Goal: Information Seeking & Learning: Learn about a topic

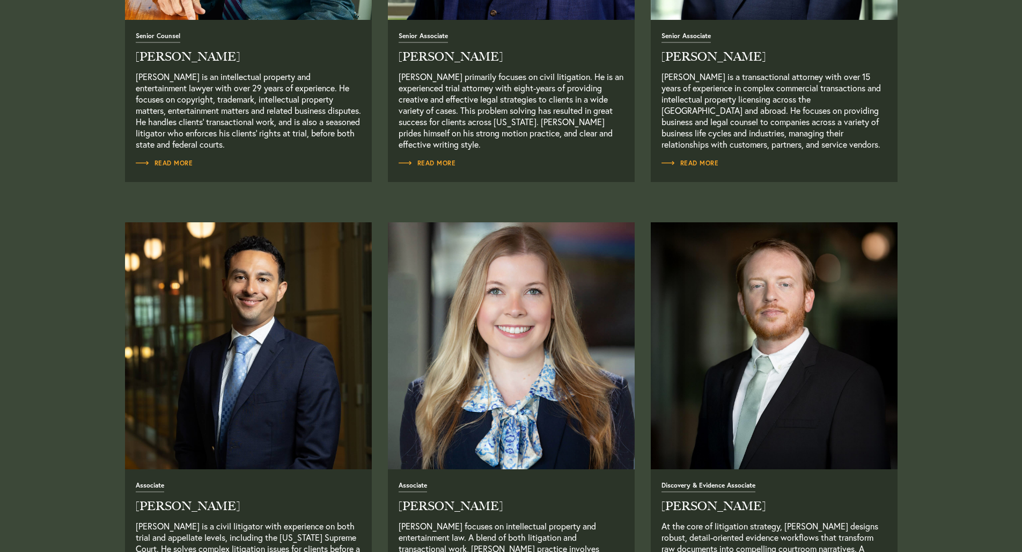
scroll to position [1242, 0]
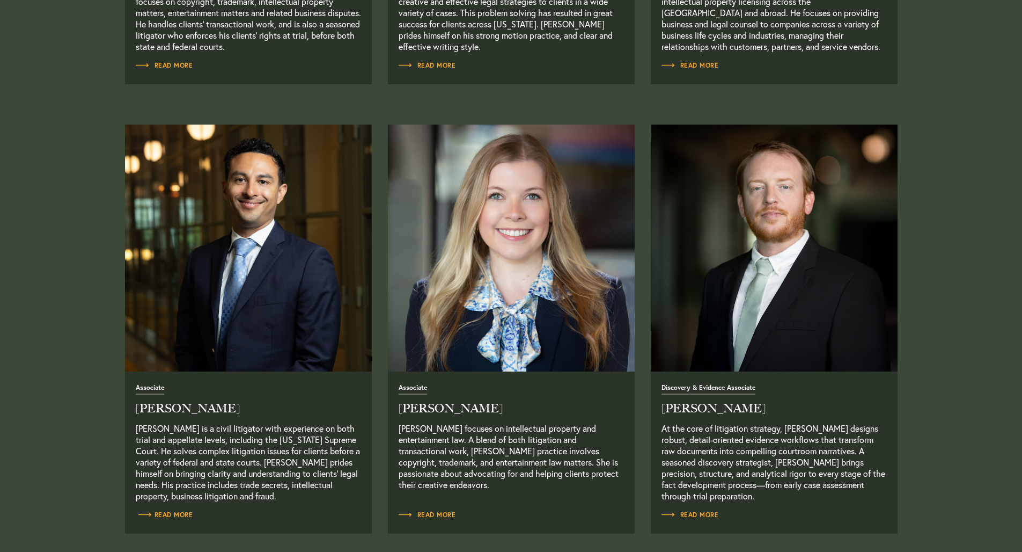
click at [181, 515] on span "Read More" at bounding box center [164, 514] width 57 height 6
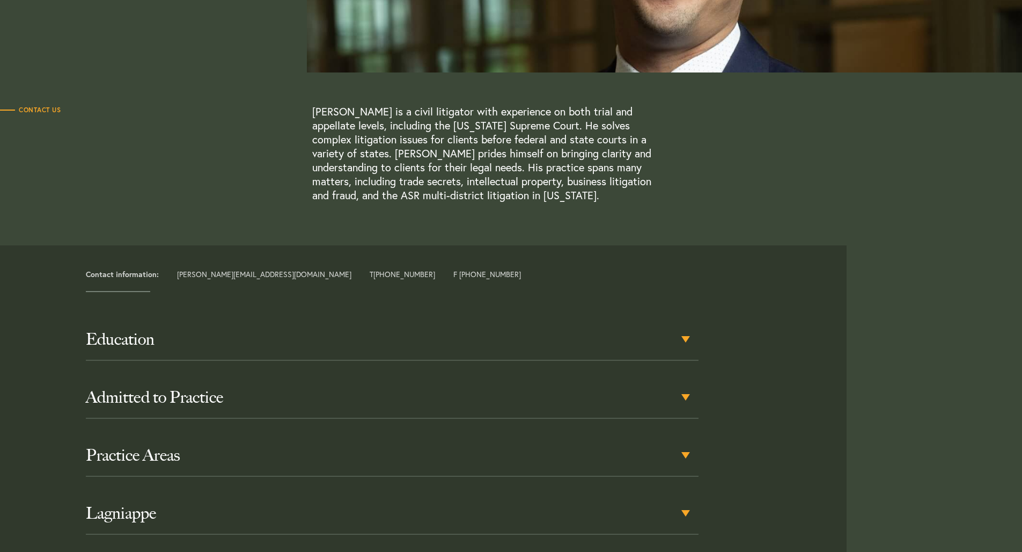
scroll to position [355, 0]
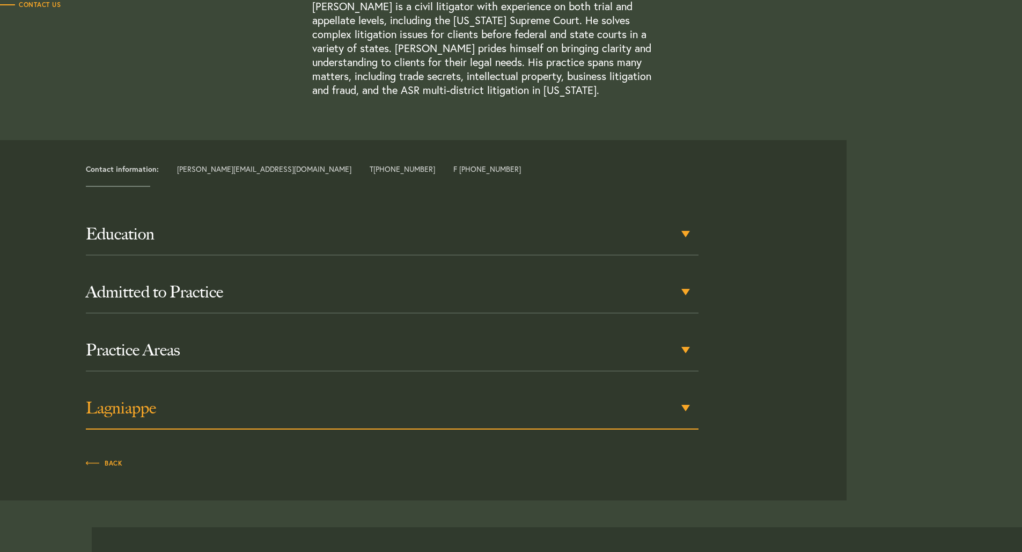
click at [686, 408] on div "Lagniappe" at bounding box center [392, 408] width 613 height 42
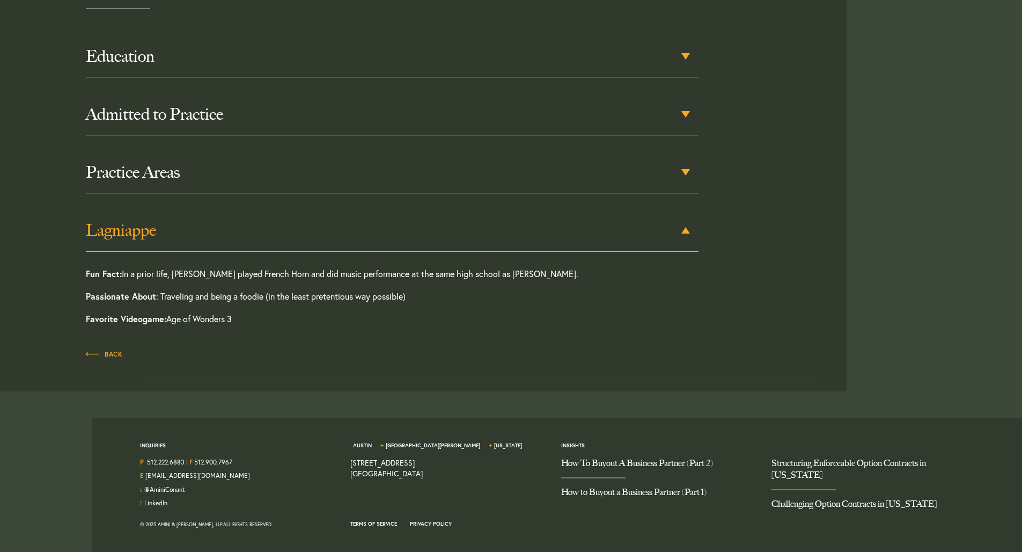
scroll to position [533, 0]
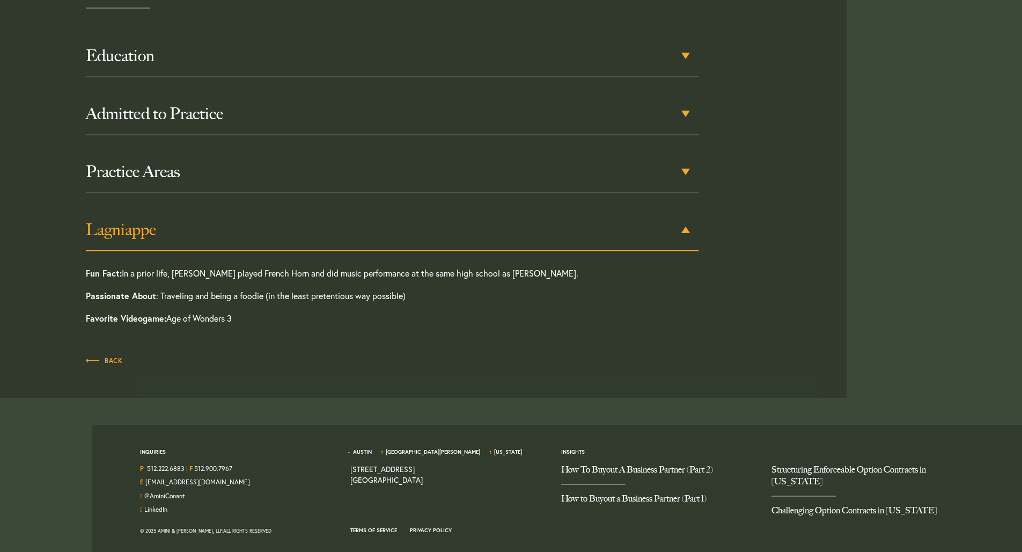
click at [688, 230] on div "Lagniappe" at bounding box center [392, 230] width 613 height 42
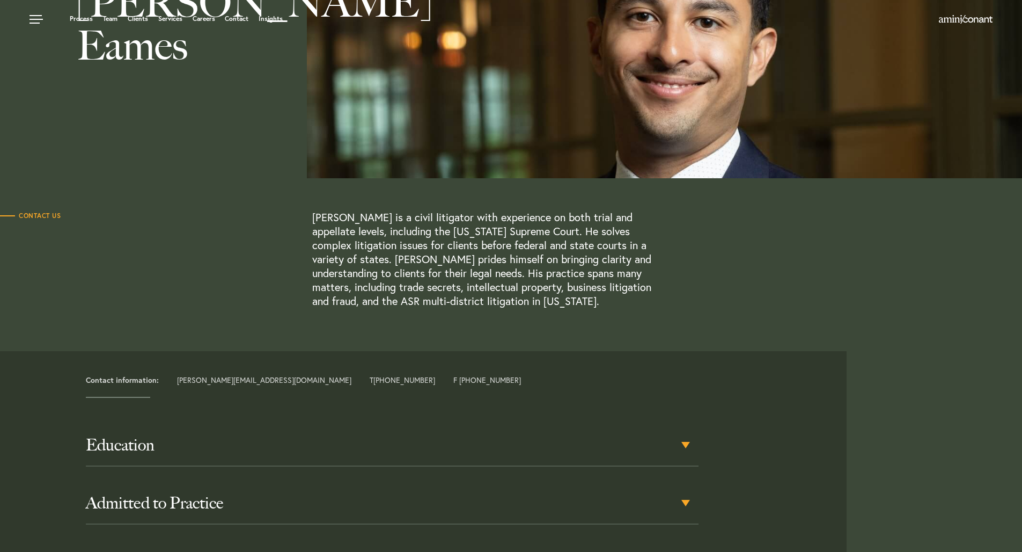
scroll to position [406, 0]
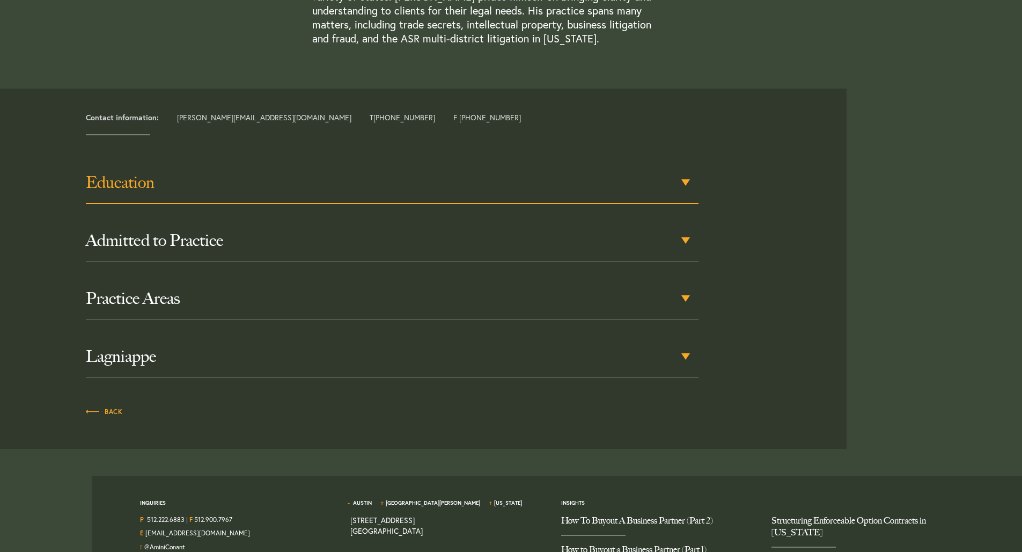
click at [138, 189] on h3 "Education" at bounding box center [392, 182] width 613 height 19
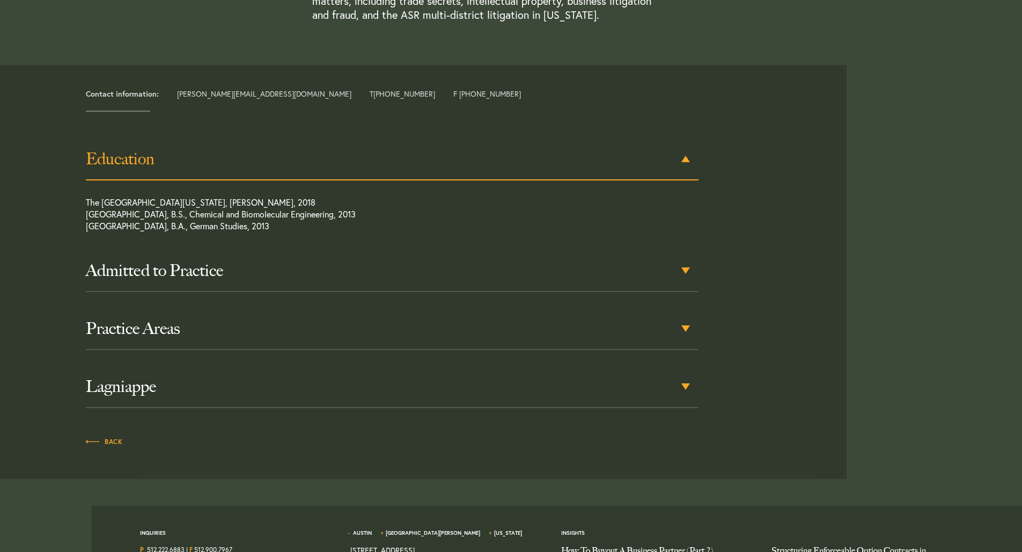
scroll to position [430, 0]
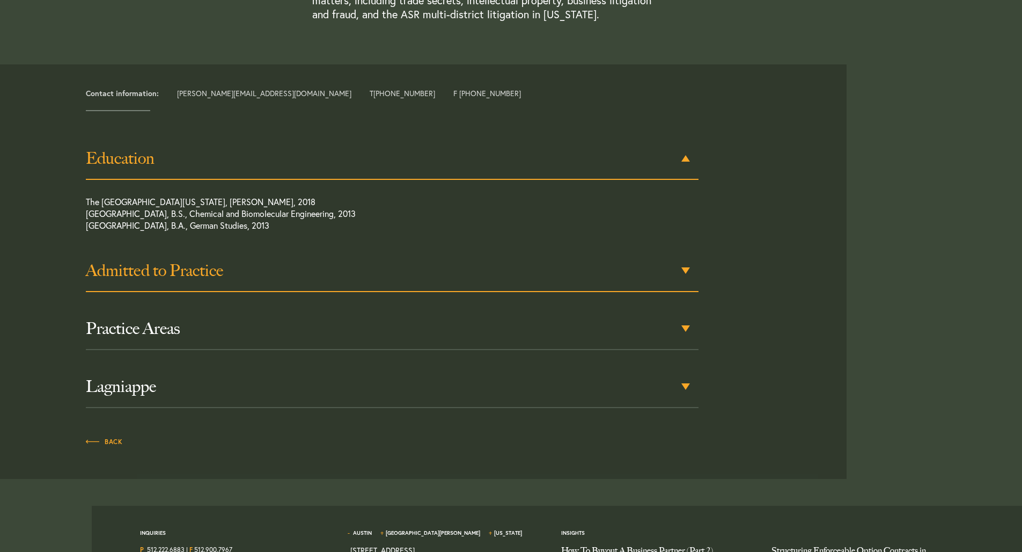
click at [205, 270] on h3 "Admitted to Practice" at bounding box center [392, 270] width 613 height 19
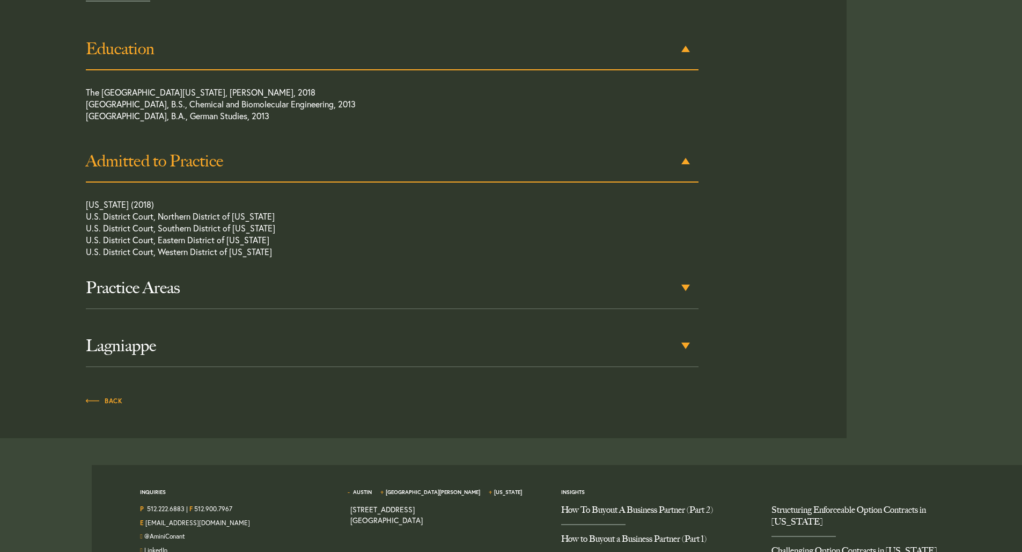
scroll to position [542, 0]
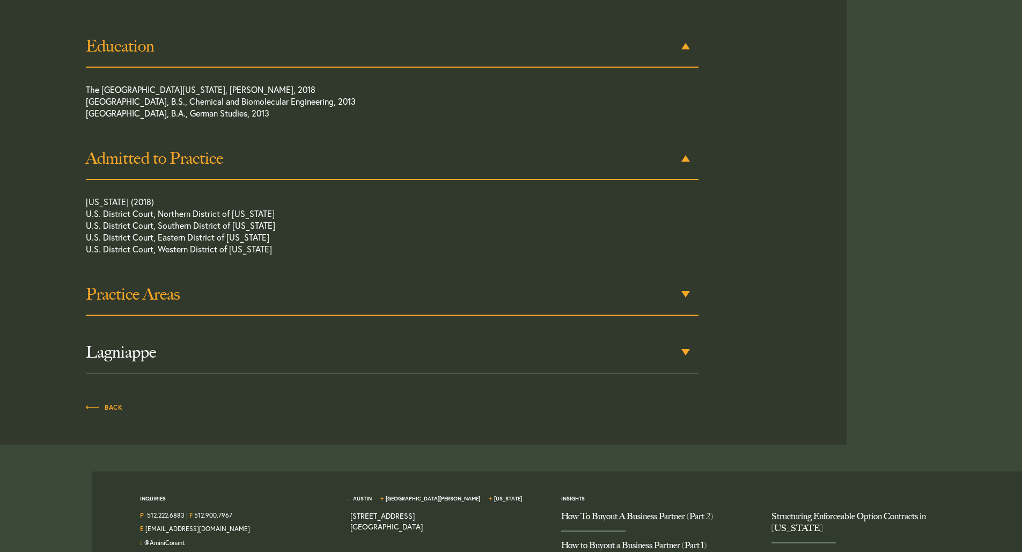
click at [186, 297] on h3 "Practice Areas" at bounding box center [392, 293] width 613 height 19
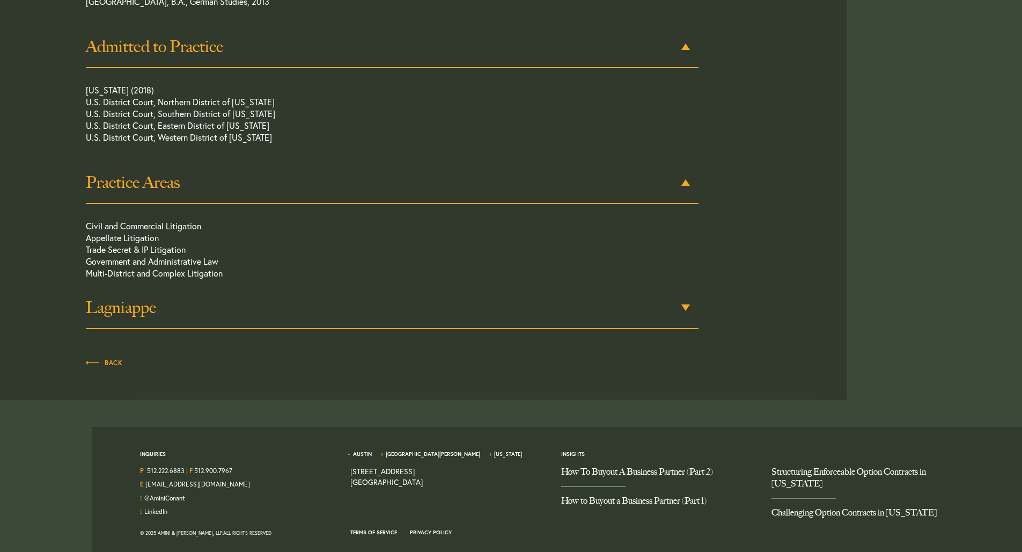
scroll to position [667, 0]
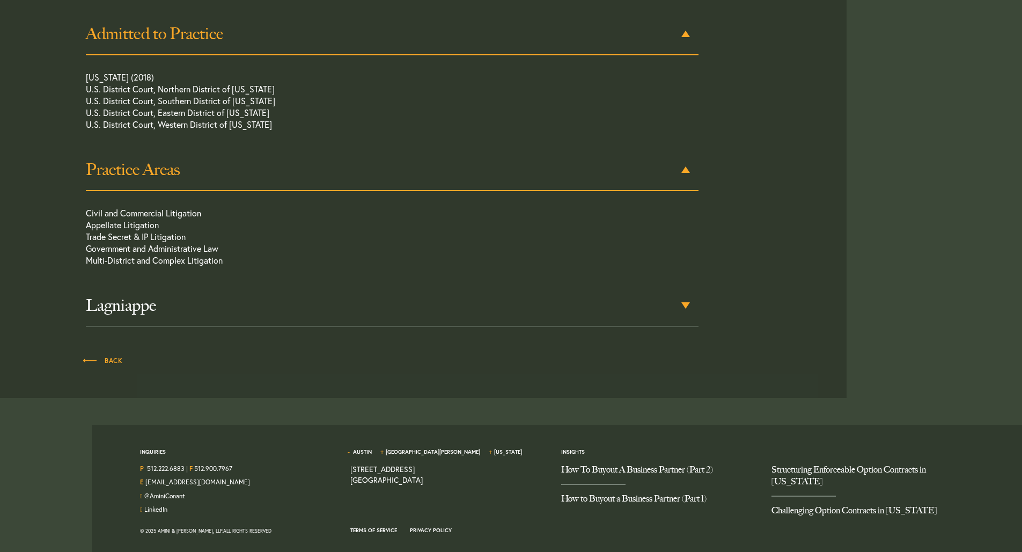
click at [102, 361] on span "Back" at bounding box center [104, 360] width 36 height 6
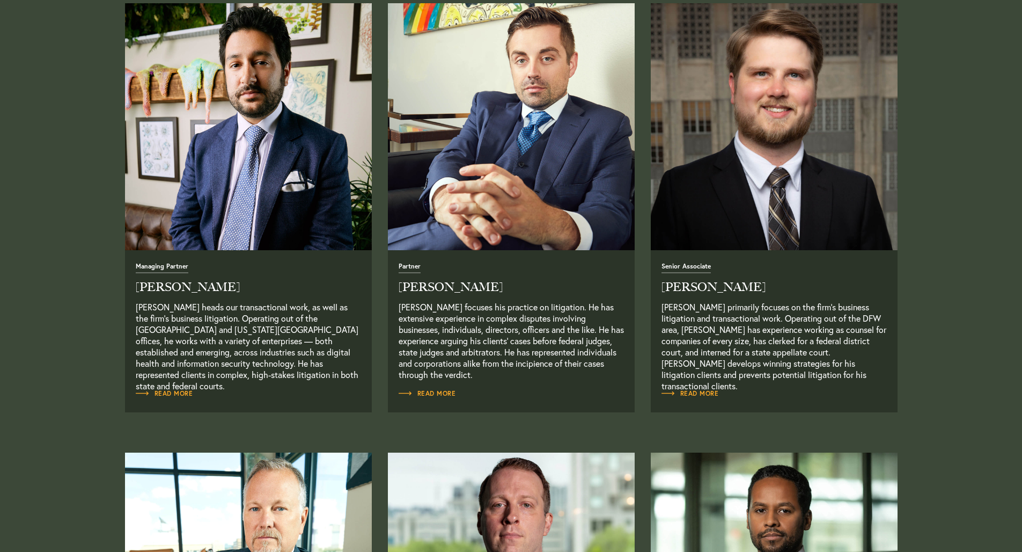
scroll to position [720, 0]
